Goal: Information Seeking & Learning: Understand process/instructions

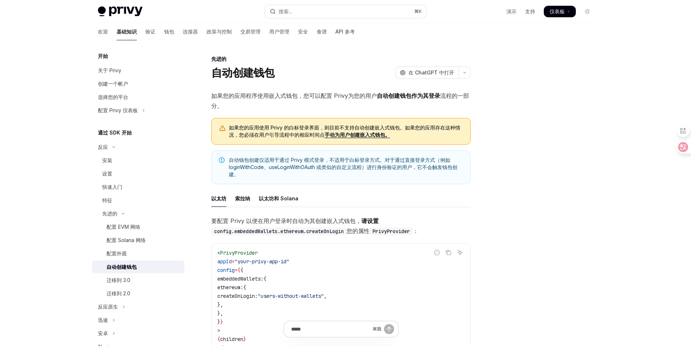
scroll to position [111, 0]
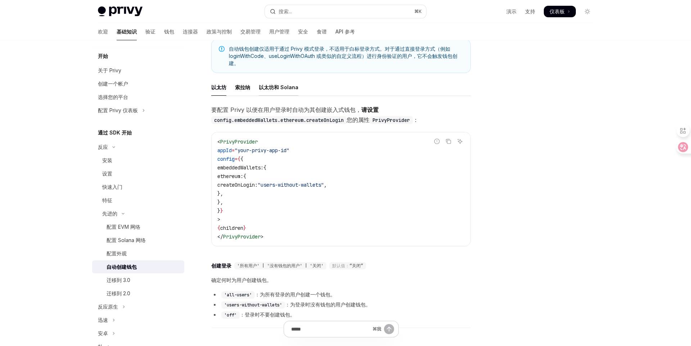
click at [270, 86] on font "以太坊和 Solana" at bounding box center [279, 87] width 40 height 6
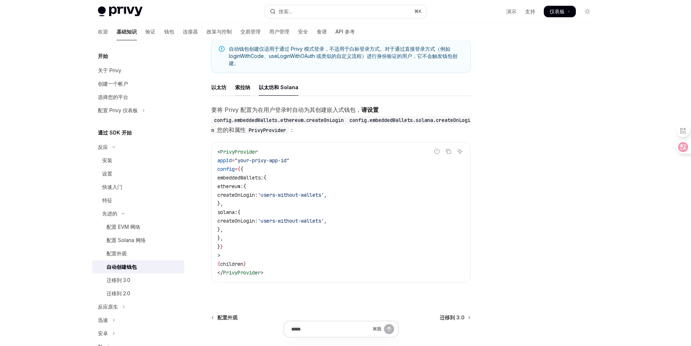
click at [244, 88] on font "索拉纳" at bounding box center [242, 87] width 15 height 6
type textarea "*"
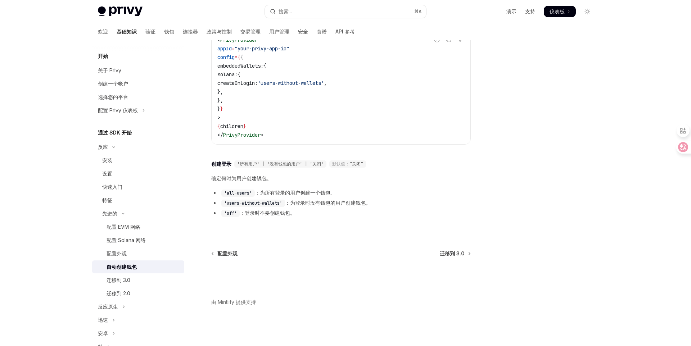
scroll to position [106, 0]
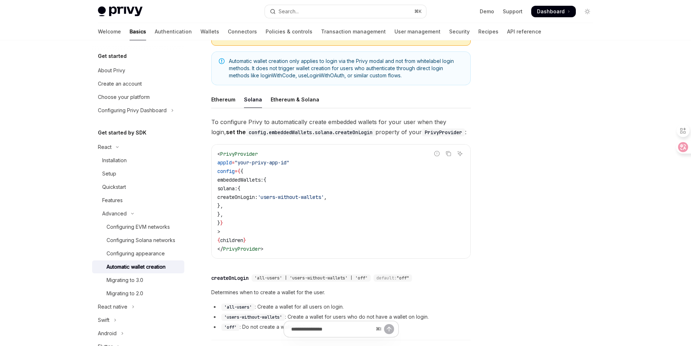
click at [309, 169] on code "< PrivyProvider appId = "your-privy-app-id" config = { { embeddedWallets: { sol…" at bounding box center [340, 202] width 247 height 104
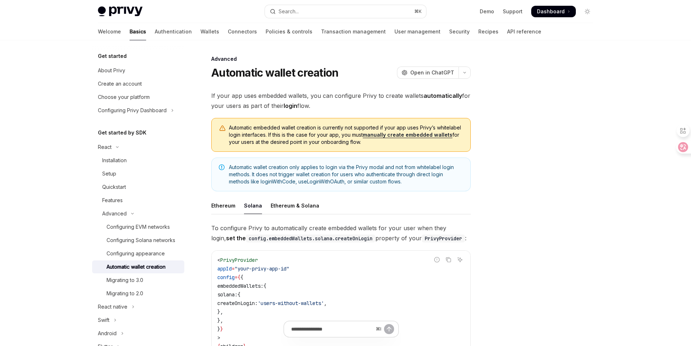
scroll to position [43, 0]
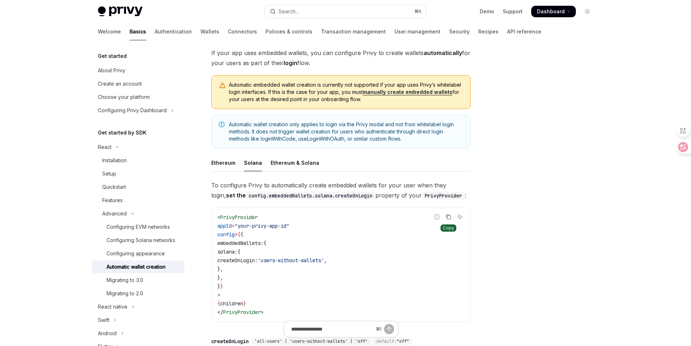
click at [445, 216] on icon "Copy the contents from the code block" at bounding box center [448, 217] width 6 height 6
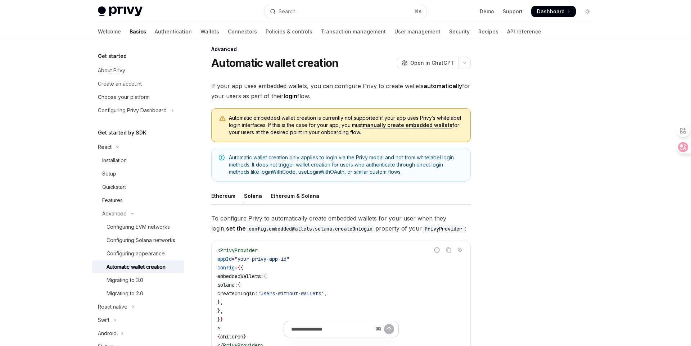
scroll to position [0, 0]
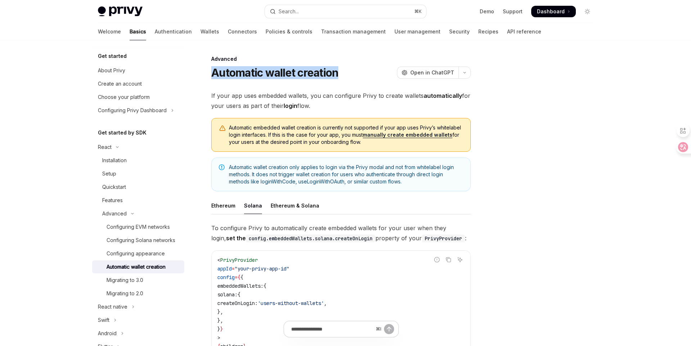
drag, startPoint x: 233, startPoint y: 73, endPoint x: 347, endPoint y: 71, distance: 114.4
click at [347, 71] on div "Advanced Automatic wallet creation OpenAI Open in ChatGPT OpenAI Open in ChatGP…" at bounding box center [273, 311] width 397 height 512
copy h1 "Automatic wallet creation"
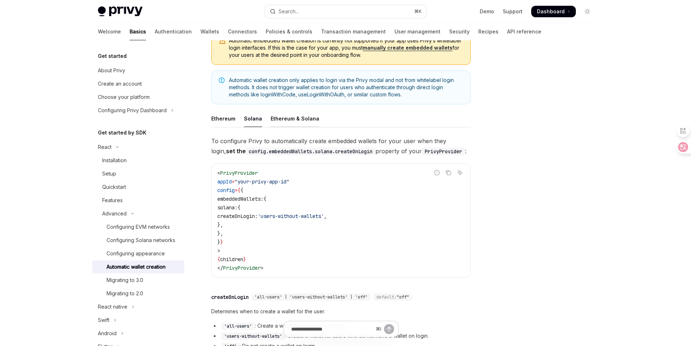
click at [294, 120] on div "Ethereum & Solana" at bounding box center [295, 118] width 49 height 17
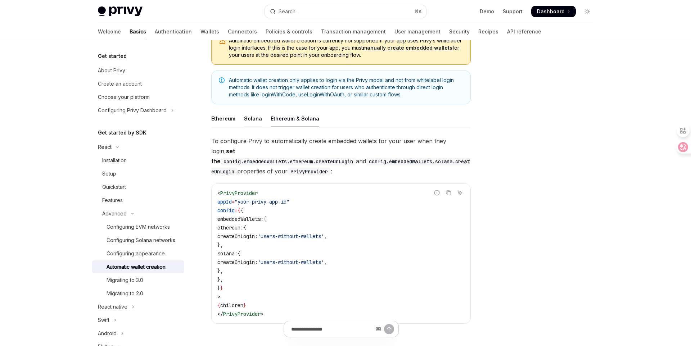
click at [256, 122] on div "Solana" at bounding box center [253, 118] width 18 height 17
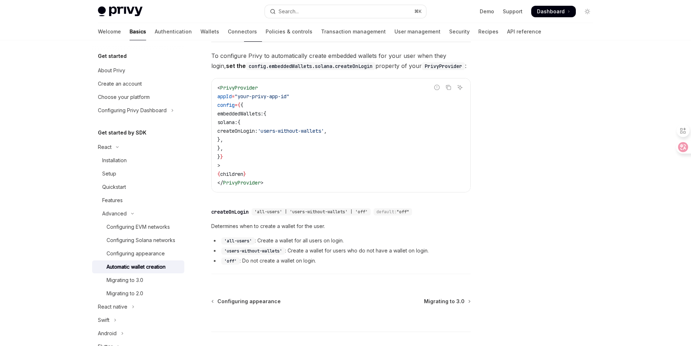
scroll to position [220, 0]
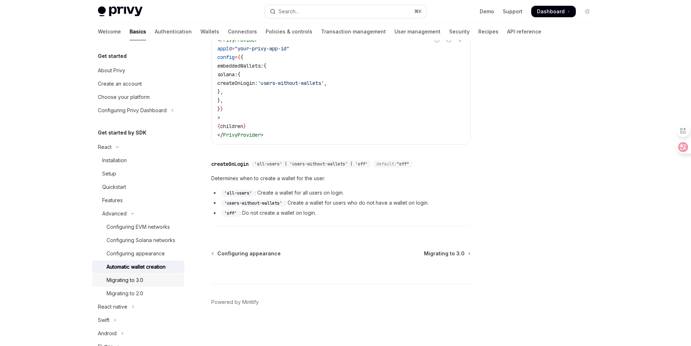
click at [156, 282] on div "Migrating to 3.0" at bounding box center [142, 280] width 73 height 9
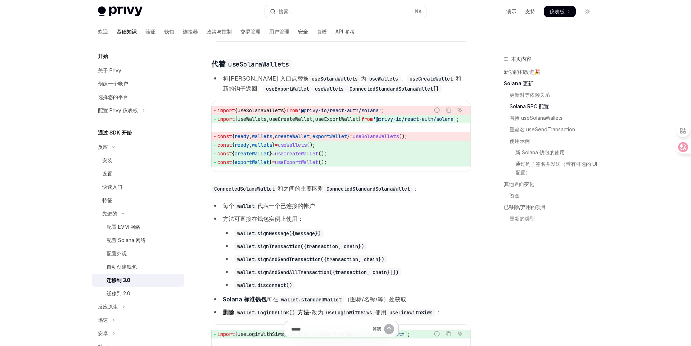
scroll to position [657, 0]
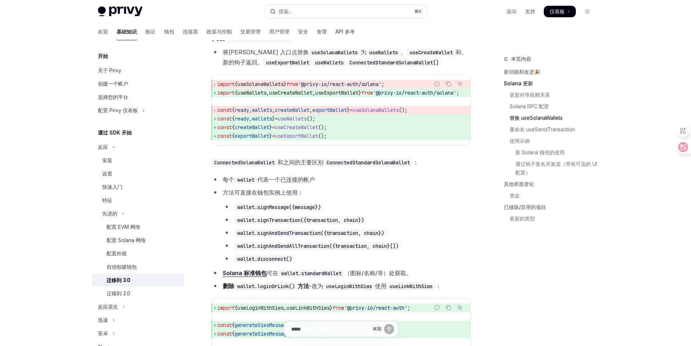
click at [528, 78] on link "Solana 更新" at bounding box center [551, 84] width 95 height 12
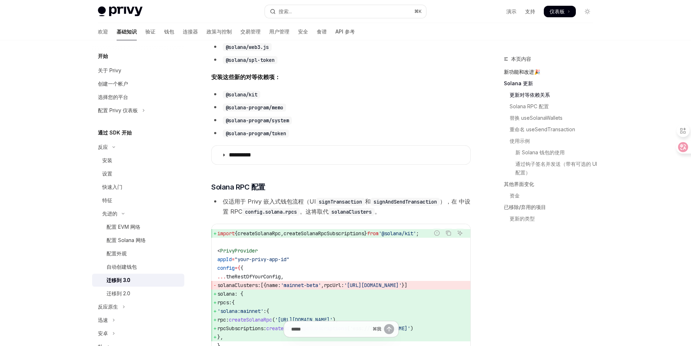
click at [528, 73] on font "新功能和改进🎉" at bounding box center [522, 72] width 36 height 6
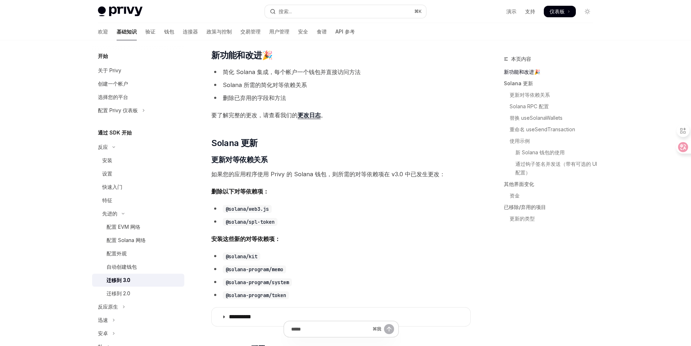
scroll to position [107, 0]
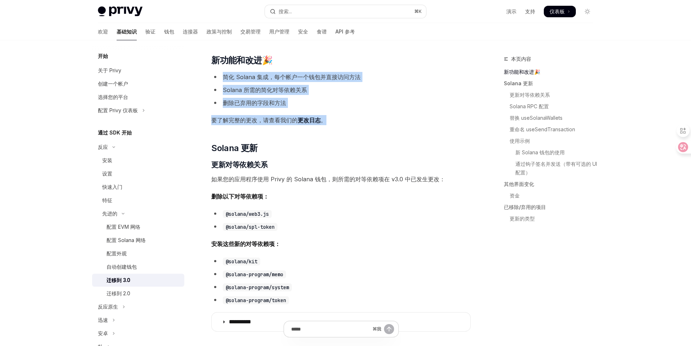
drag, startPoint x: 237, startPoint y: 74, endPoint x: 332, endPoint y: 119, distance: 105.1
click at [356, 121] on span "要了解完整的更改，请查看我们的 更改日志 。" at bounding box center [340, 120] width 259 height 10
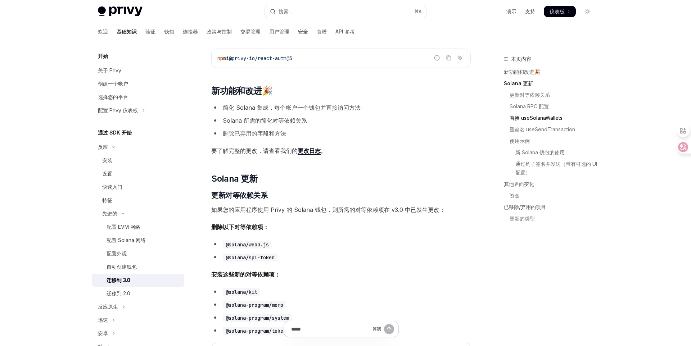
scroll to position [0, 0]
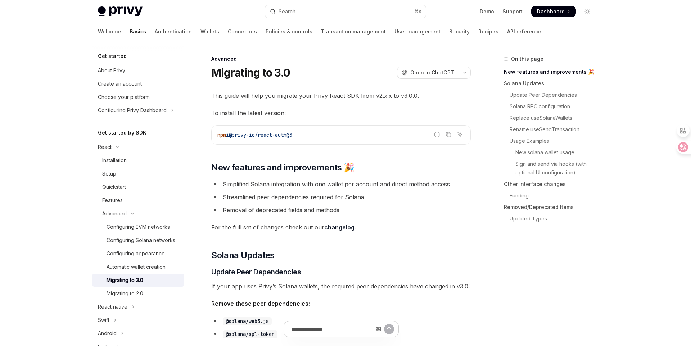
drag, startPoint x: 361, startPoint y: 70, endPoint x: 367, endPoint y: 76, distance: 7.6
click at [361, 70] on div "Migrating to 3.0 OpenAI Open in [GEOGRAPHIC_DATA]" at bounding box center [340, 72] width 259 height 13
click at [316, 96] on span "This guide will help you migrate your Privy React SDK from v2.x.x to v3.0.0." at bounding box center [340, 96] width 259 height 10
click at [426, 231] on span "For the full set of changes check out our changelog ." at bounding box center [340, 227] width 259 height 10
type textarea "*"
